Goal: Task Accomplishment & Management: Use online tool/utility

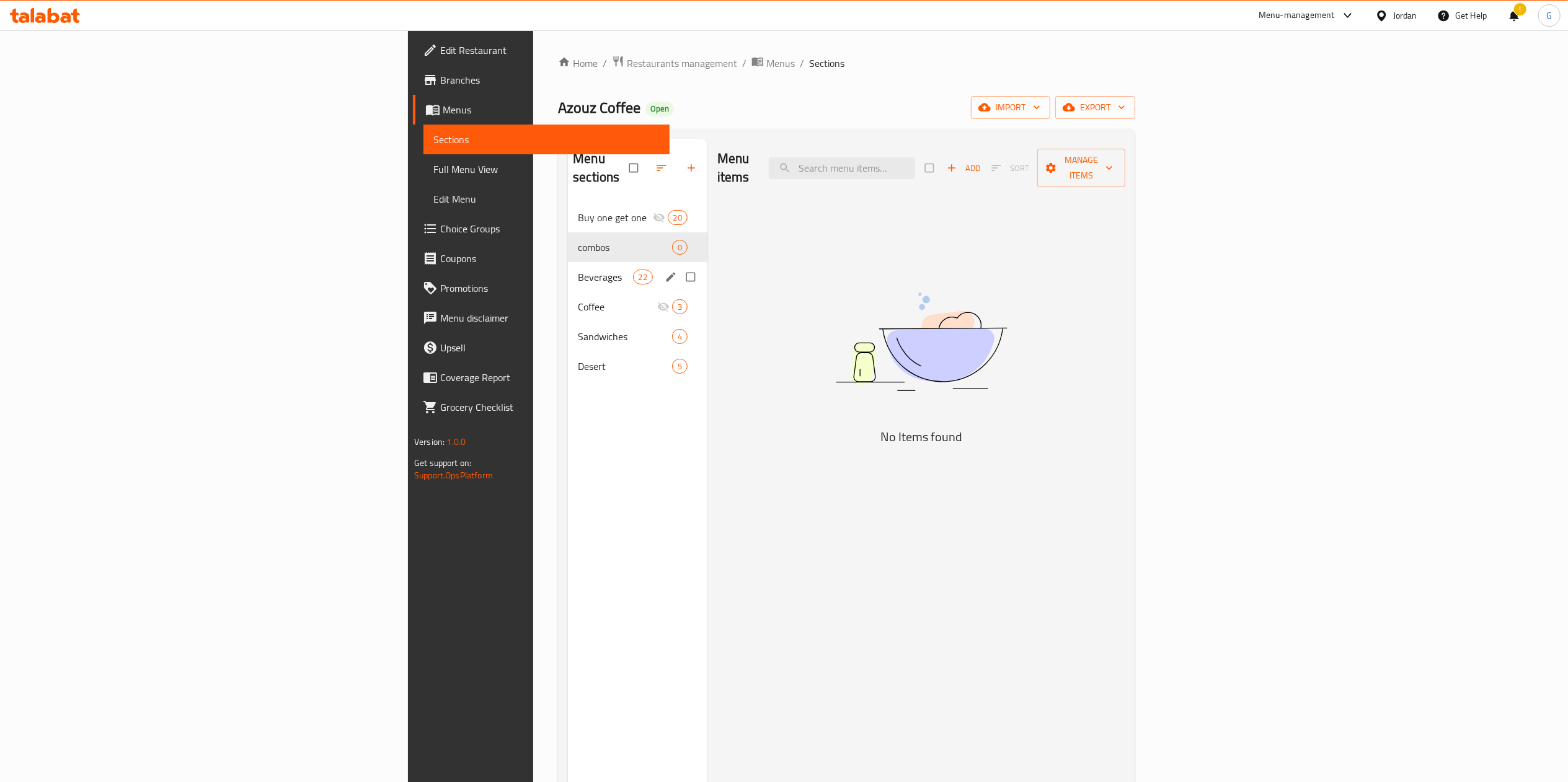
click at [568, 262] on div "Beverages 22" at bounding box center [638, 276] width 140 height 30
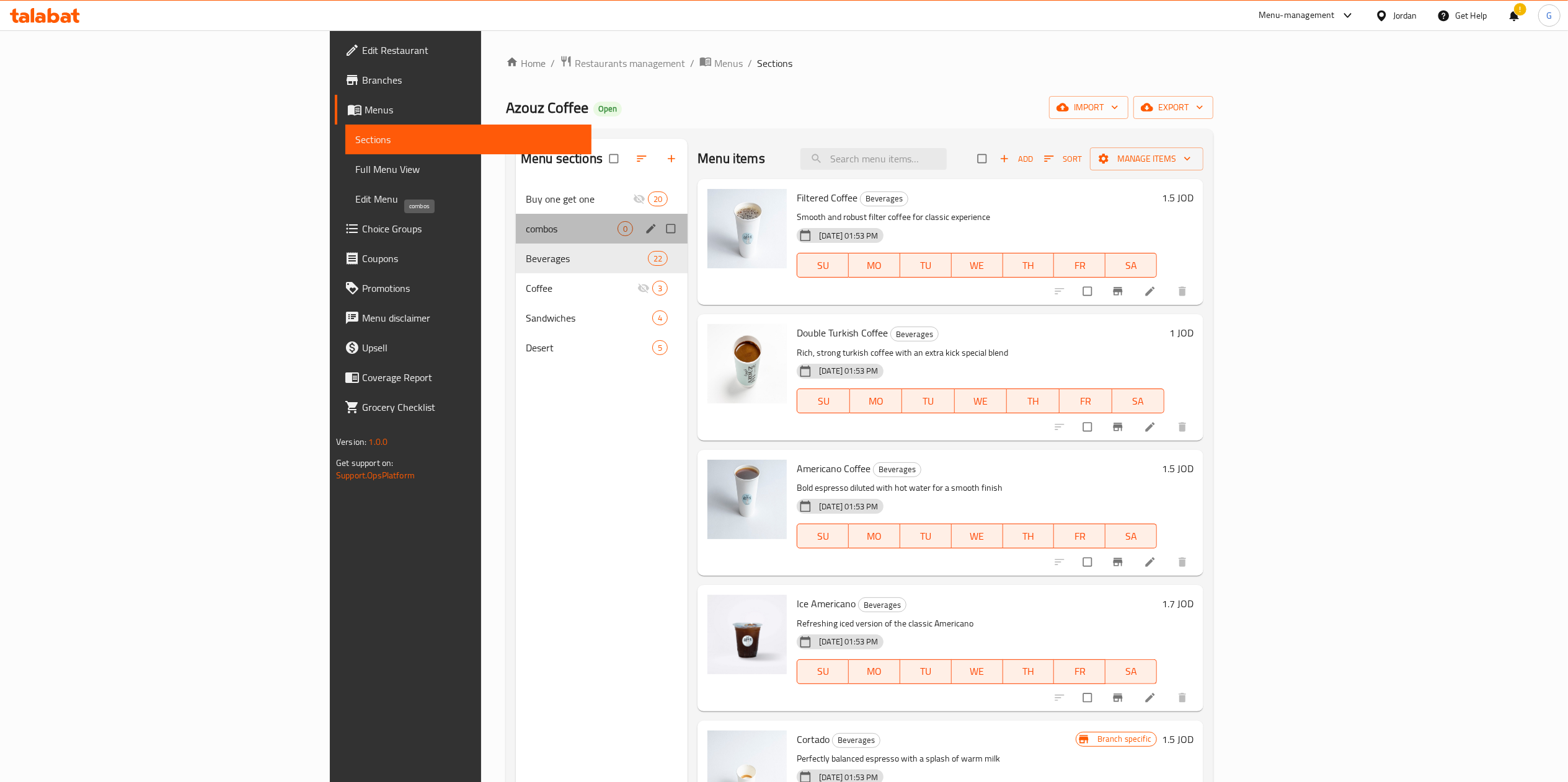
click at [526, 233] on span "combos" at bounding box center [572, 229] width 92 height 14
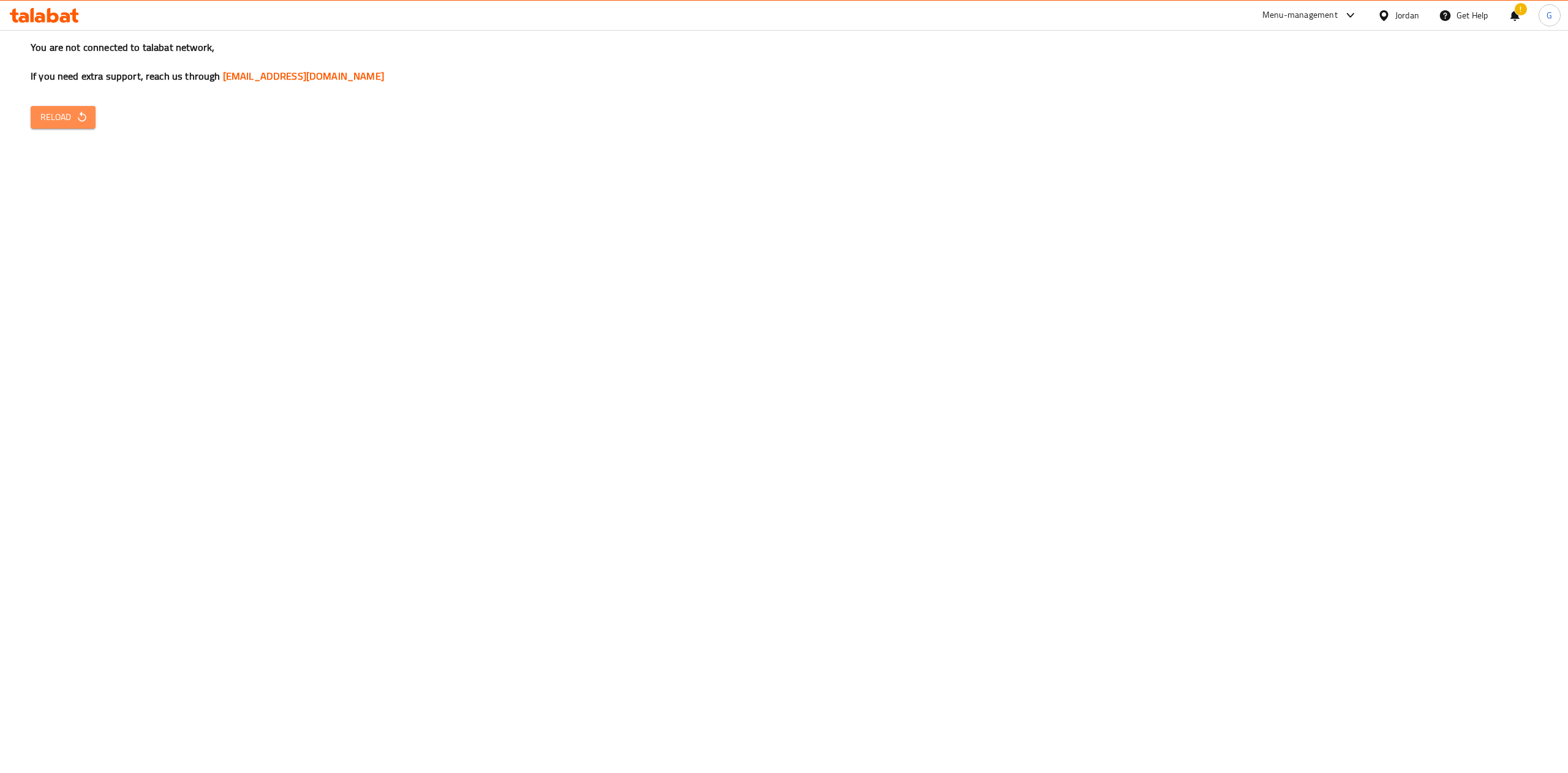
click at [45, 110] on span "Reload" at bounding box center [63, 117] width 45 height 15
